Goal: Information Seeking & Learning: Learn about a topic

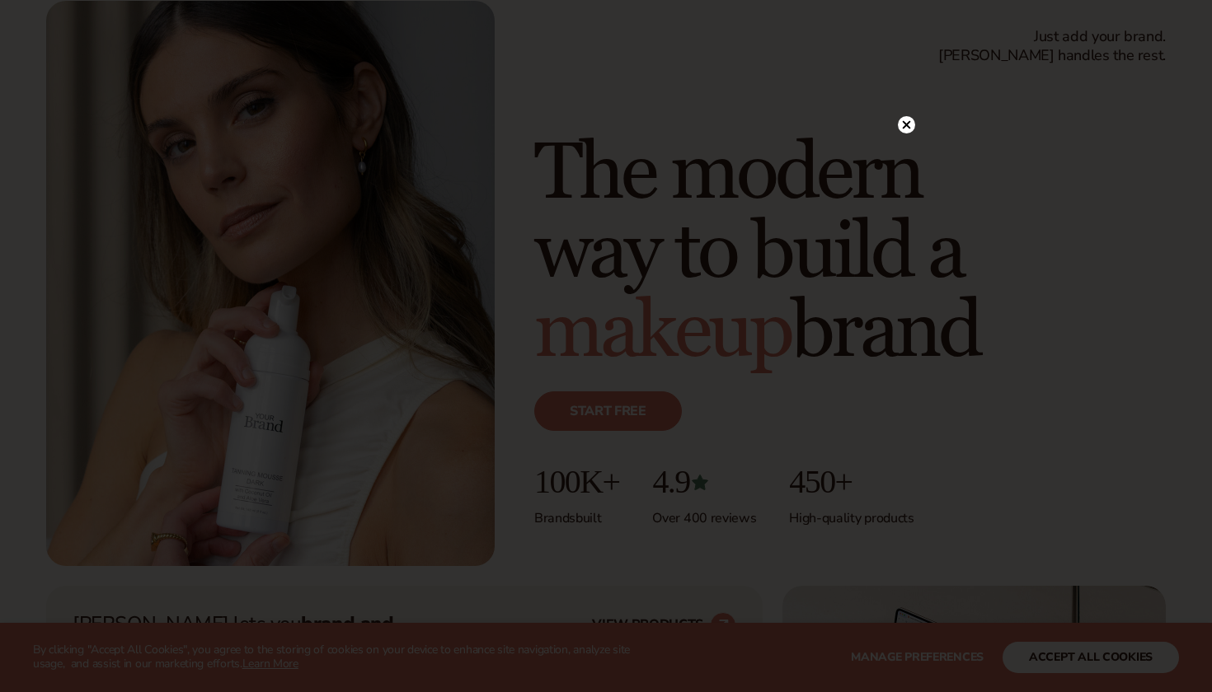
scroll to position [167, 0]
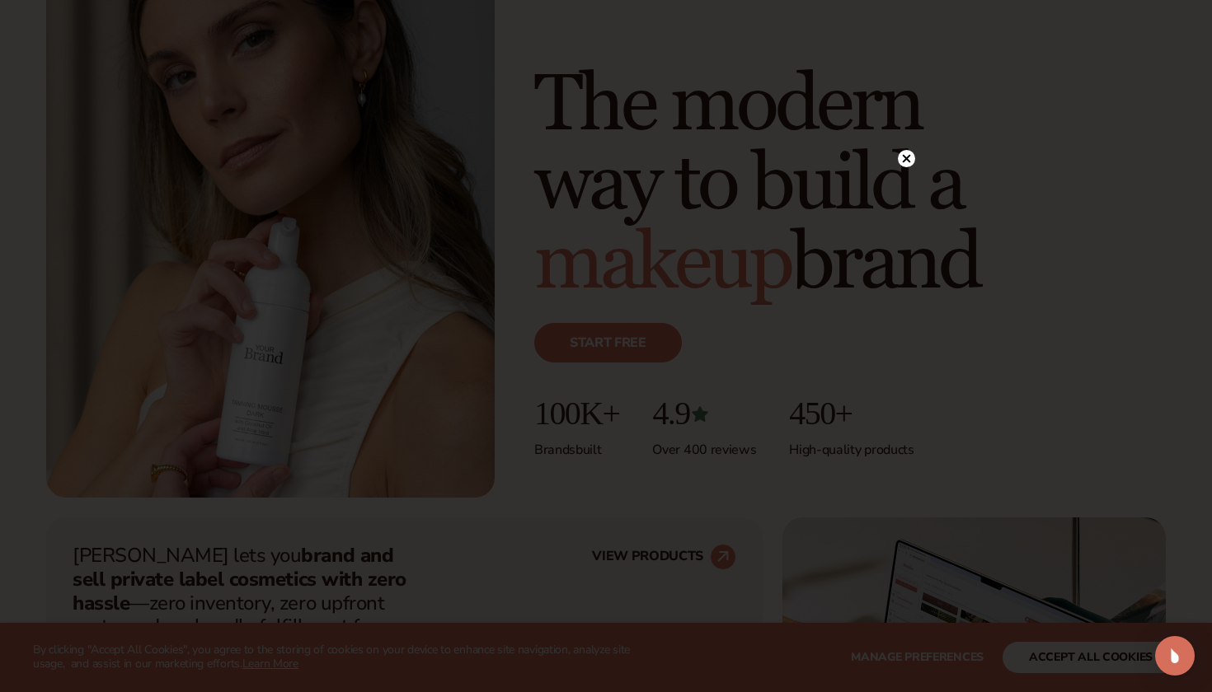
click at [904, 162] on icon at bounding box center [906, 158] width 17 height 17
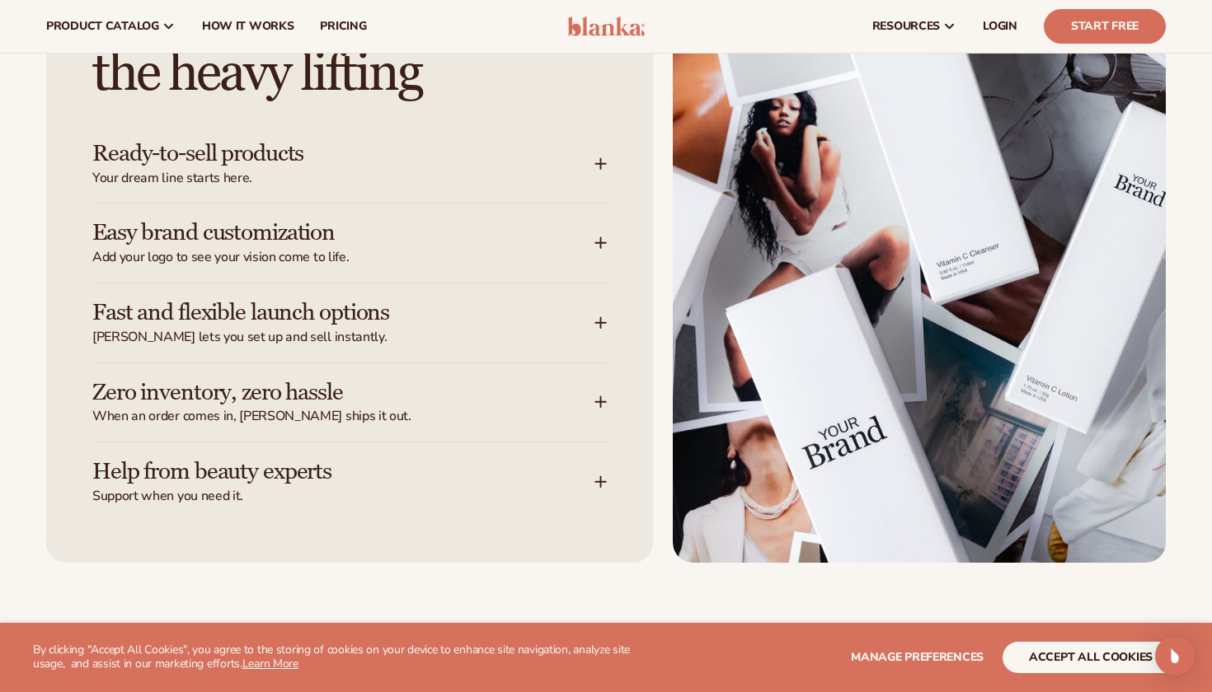
scroll to position [2103, 0]
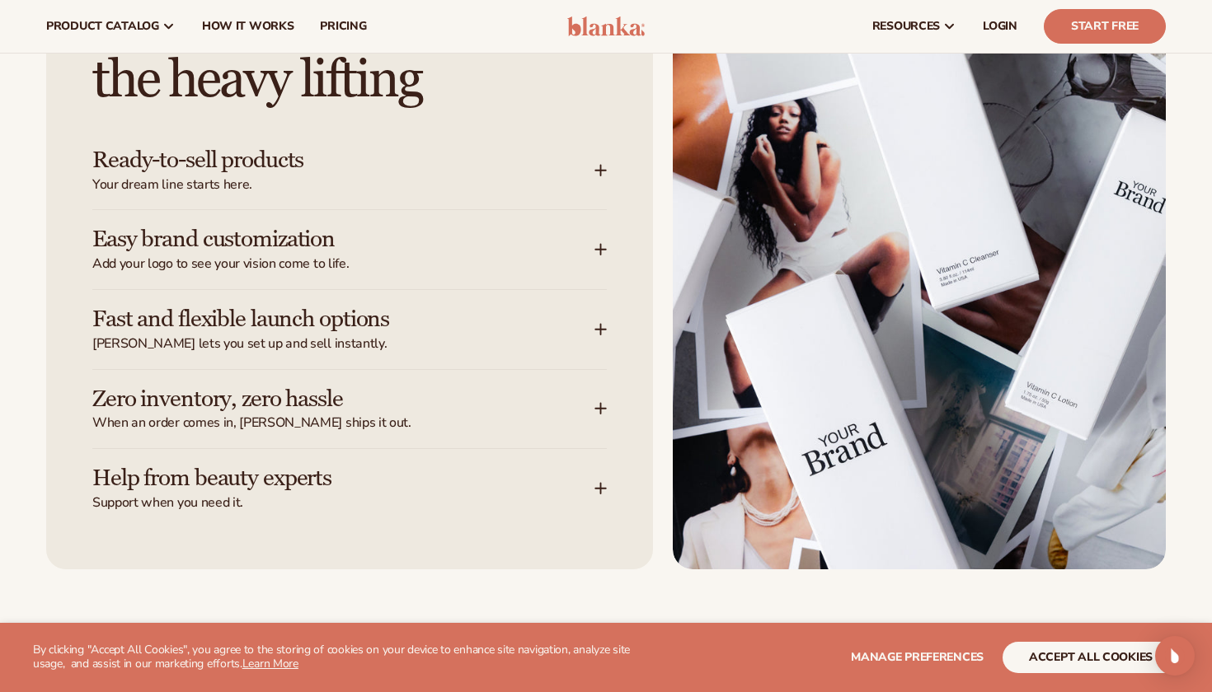
click at [192, 176] on span "Your dream line starts here." at bounding box center [343, 184] width 502 height 17
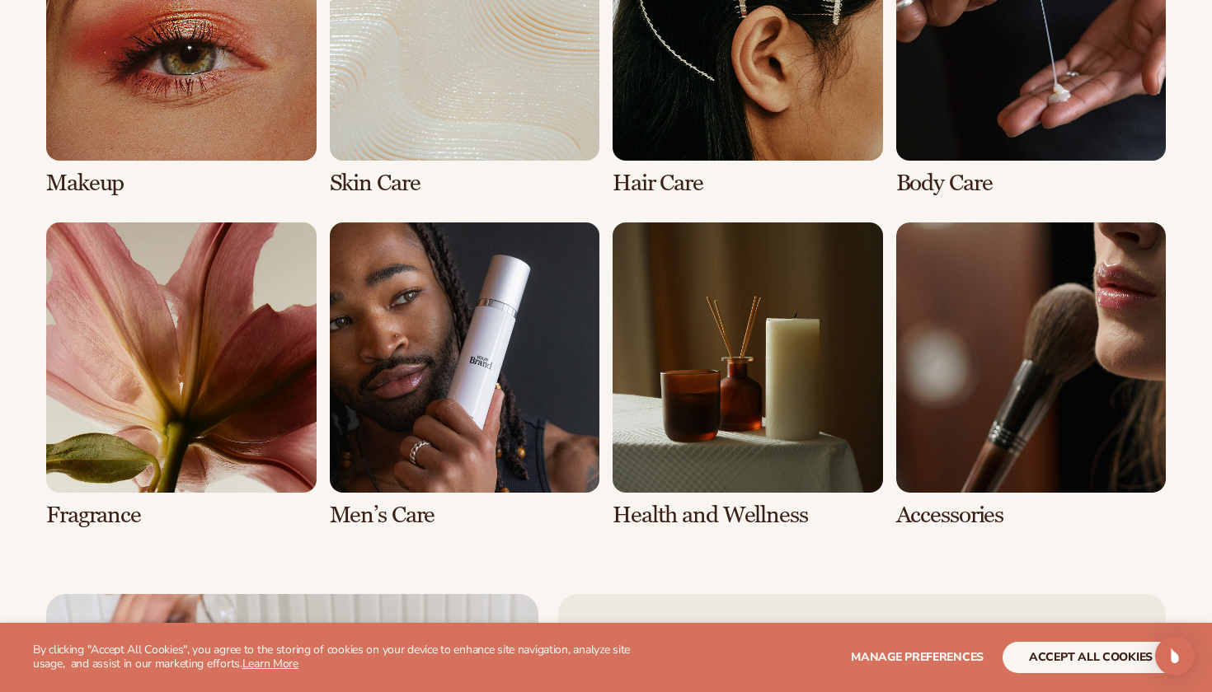
scroll to position [3424, 0]
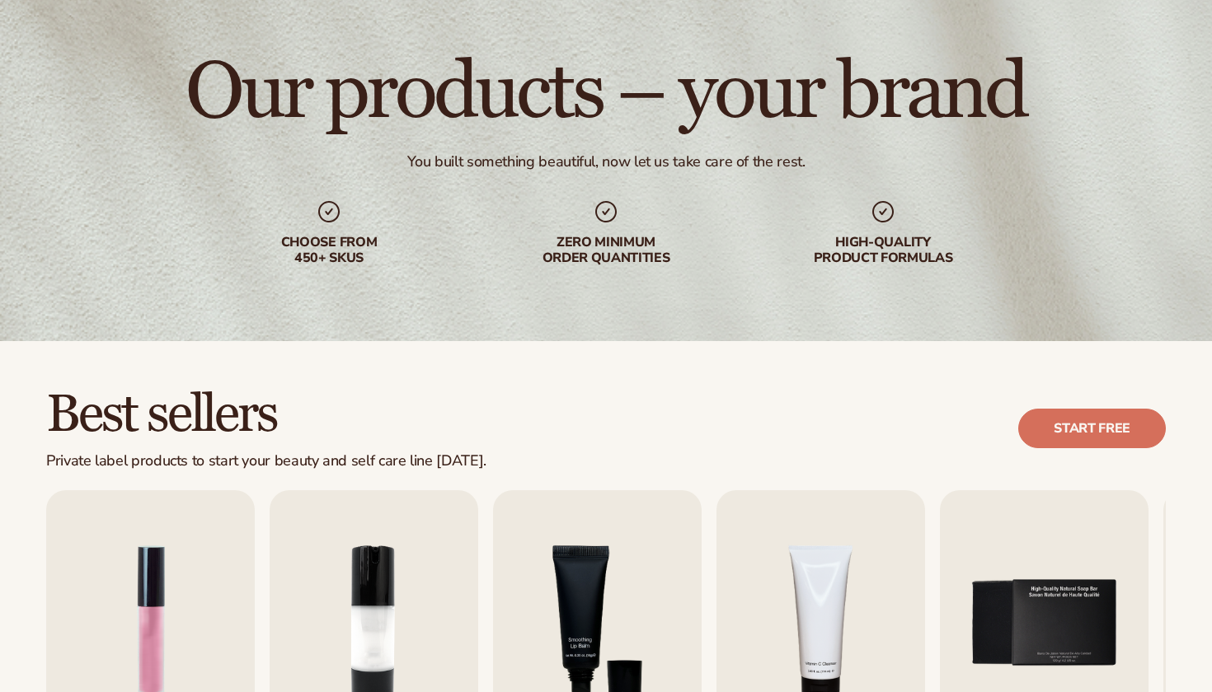
scroll to position [288, 0]
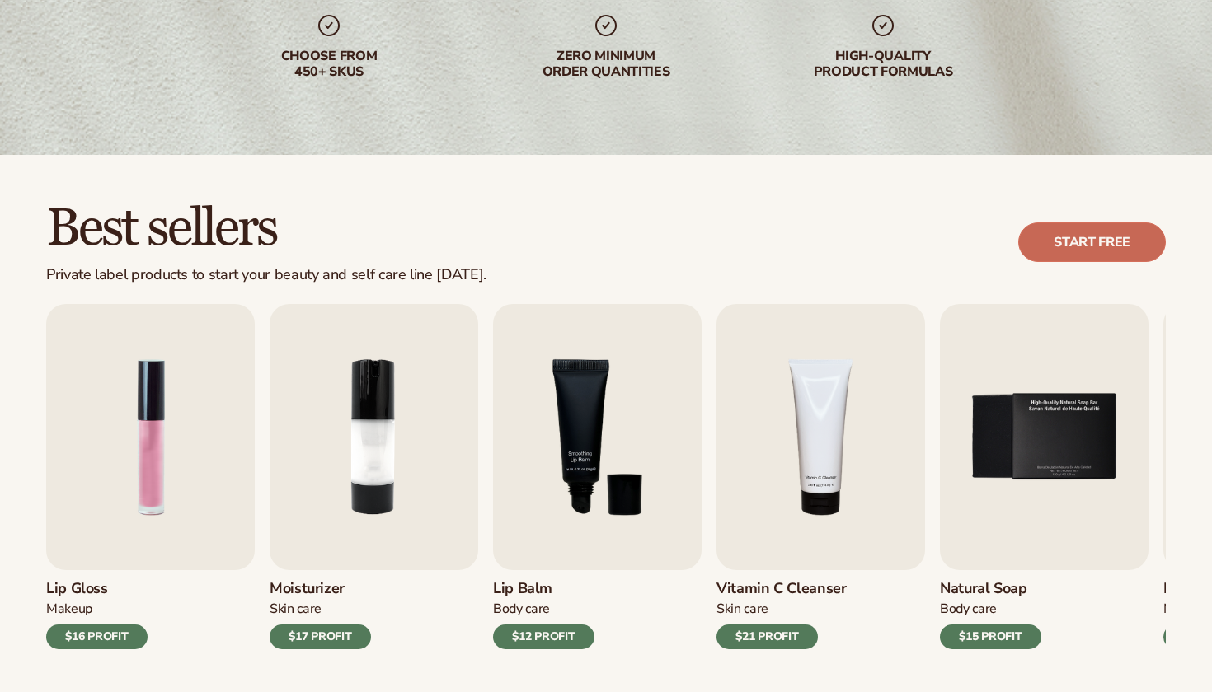
click at [1018, 262] on link "Start free" at bounding box center [1092, 243] width 148 height 40
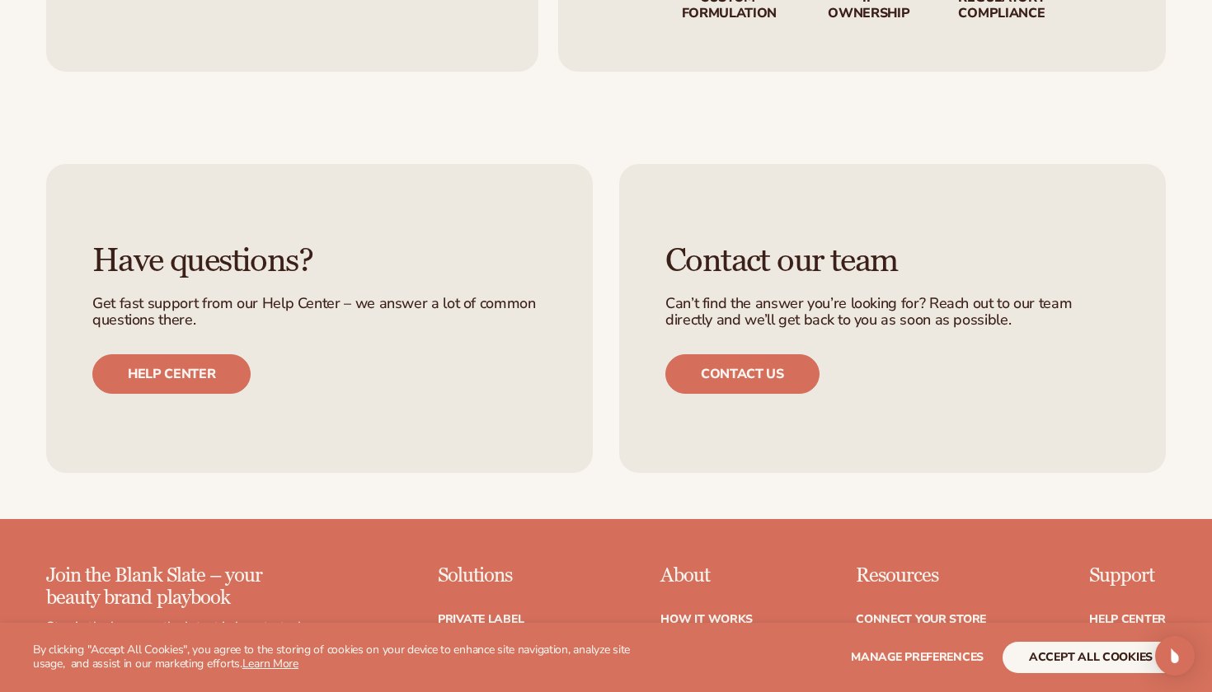
scroll to position [2563, 0]
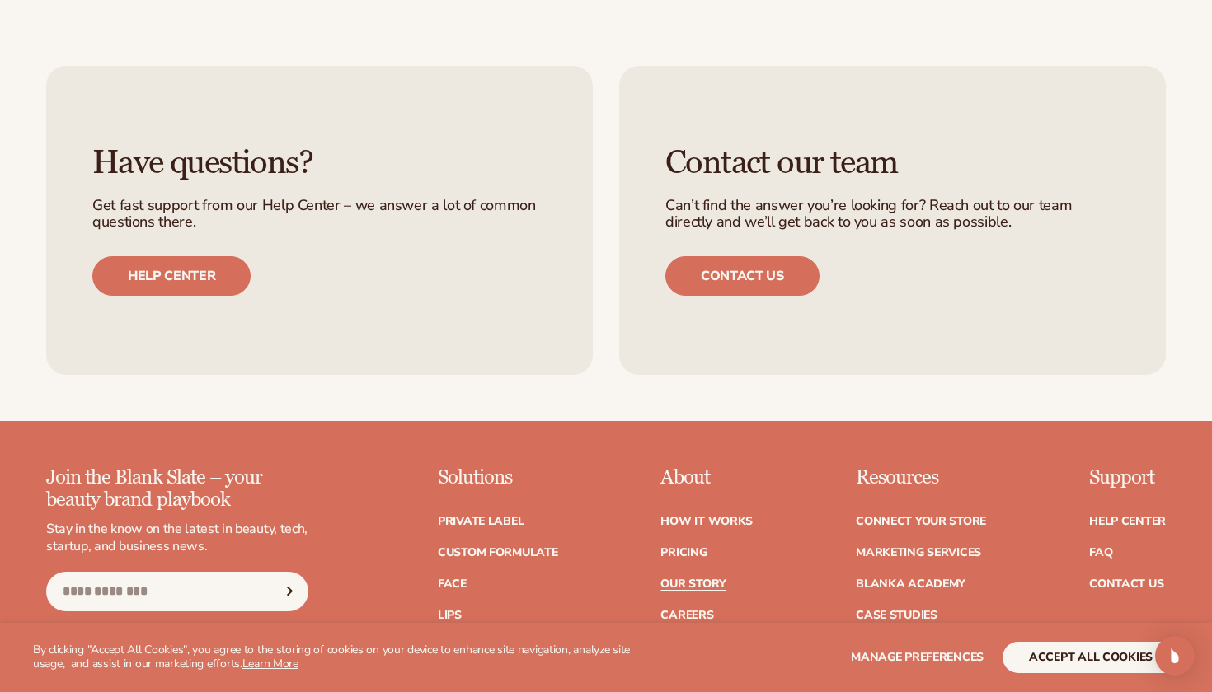
click at [676, 579] on link "Our Story" at bounding box center [692, 585] width 65 height 12
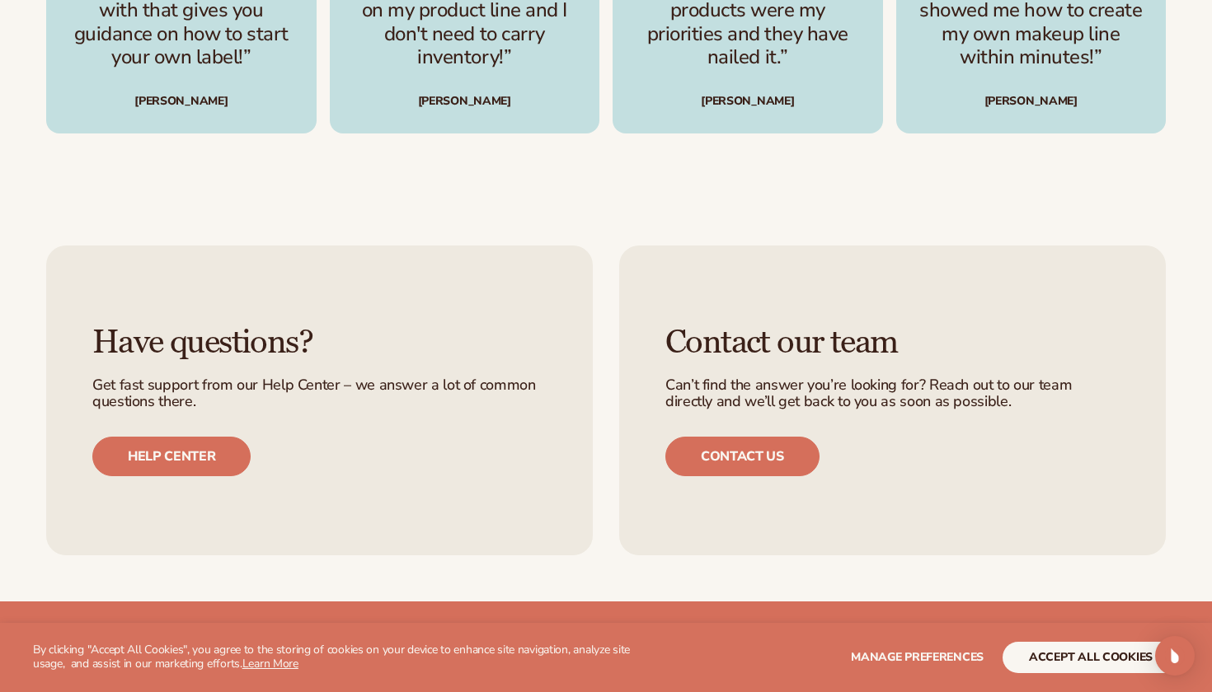
scroll to position [4373, 0]
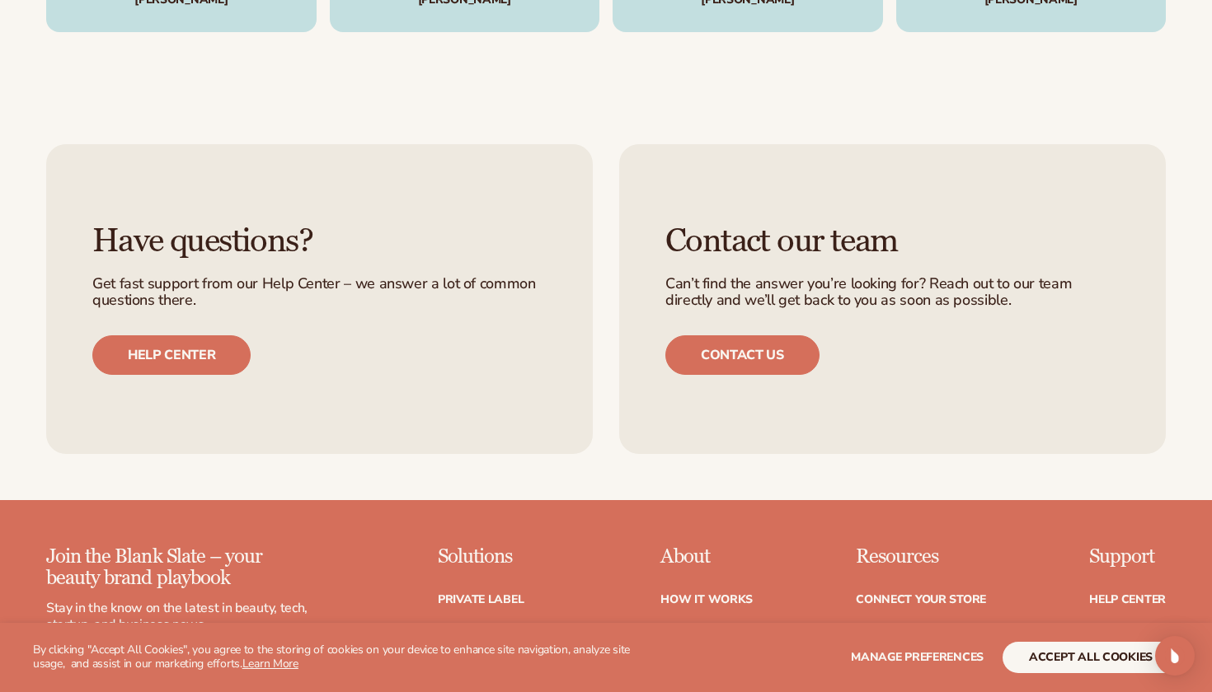
click at [739, 326] on div "Contact our team Can’t find the answer you’re looking for? Reach out to our tea…" at bounding box center [892, 299] width 547 height 310
click at [729, 335] on link "Contact us" at bounding box center [742, 355] width 154 height 40
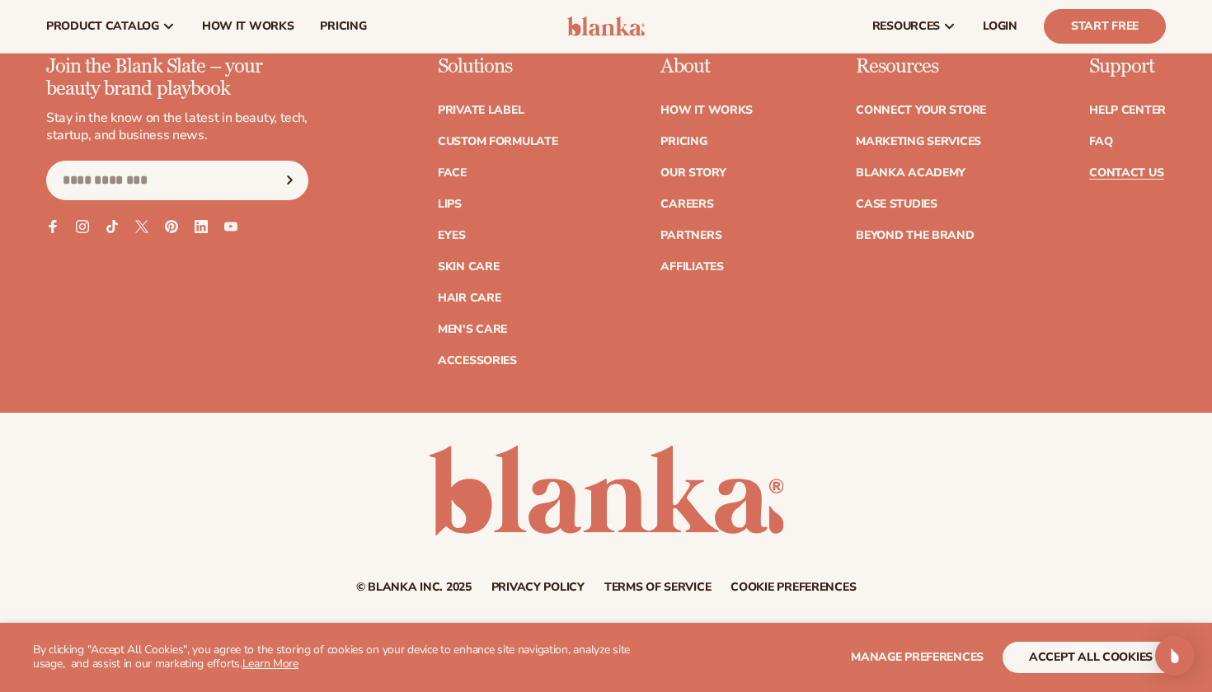
scroll to position [1488, 0]
click at [1109, 137] on link "FAQ" at bounding box center [1100, 143] width 23 height 12
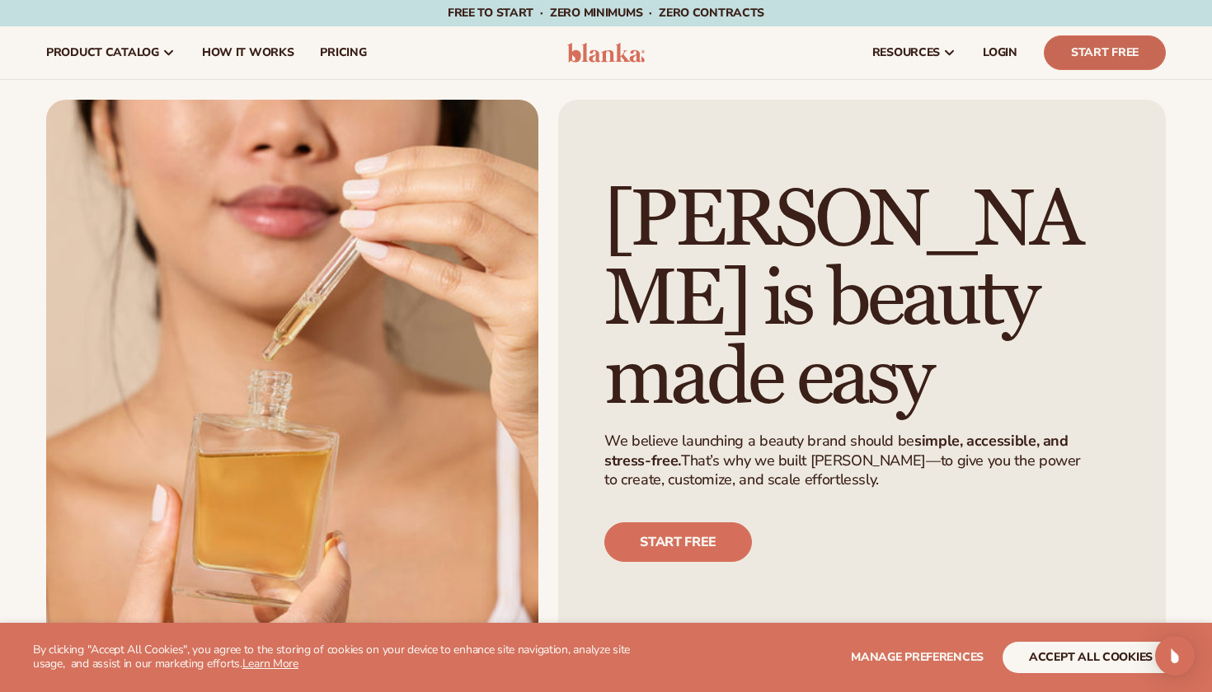
click at [1110, 60] on link "Start Free" at bounding box center [1105, 52] width 122 height 35
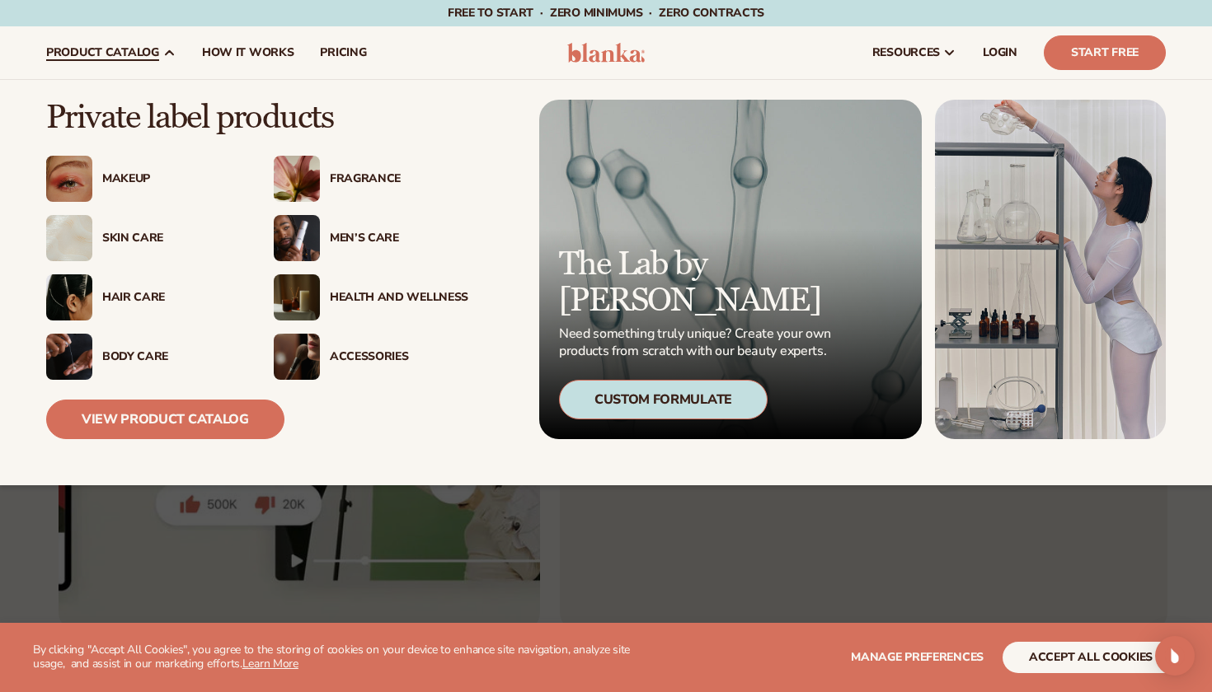
click at [603, 406] on div "Custom Formulate" at bounding box center [663, 400] width 209 height 40
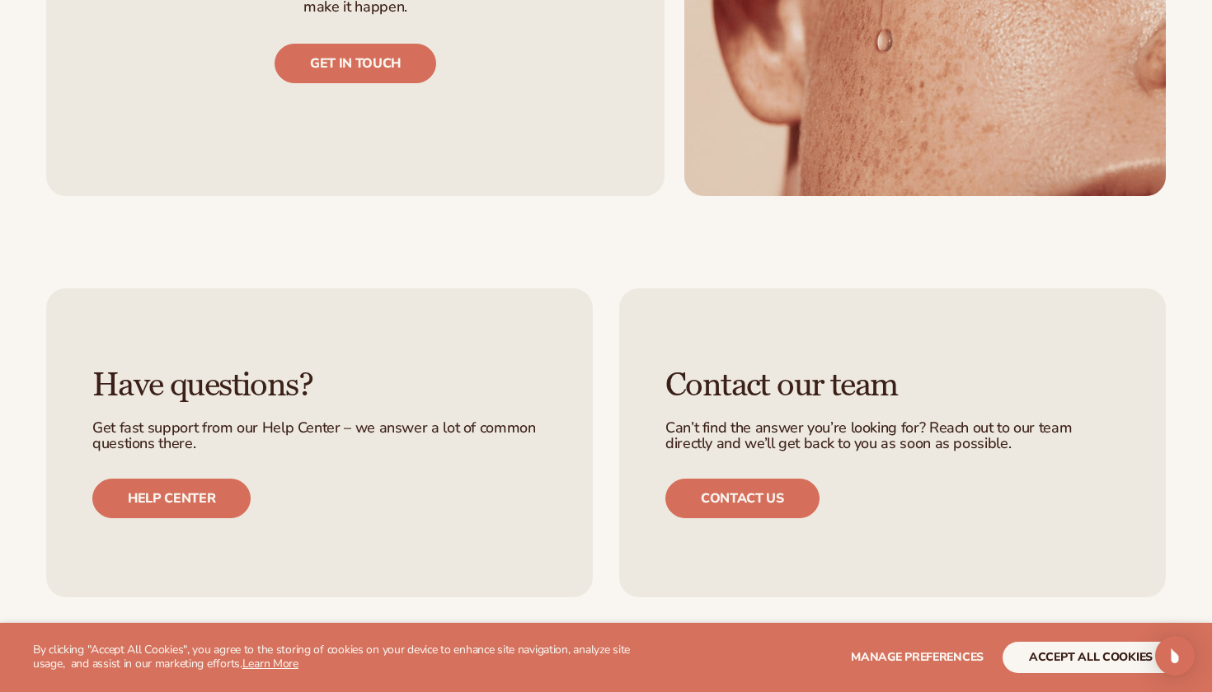
scroll to position [1992, 0]
